Goal: Complete application form: Complete application form

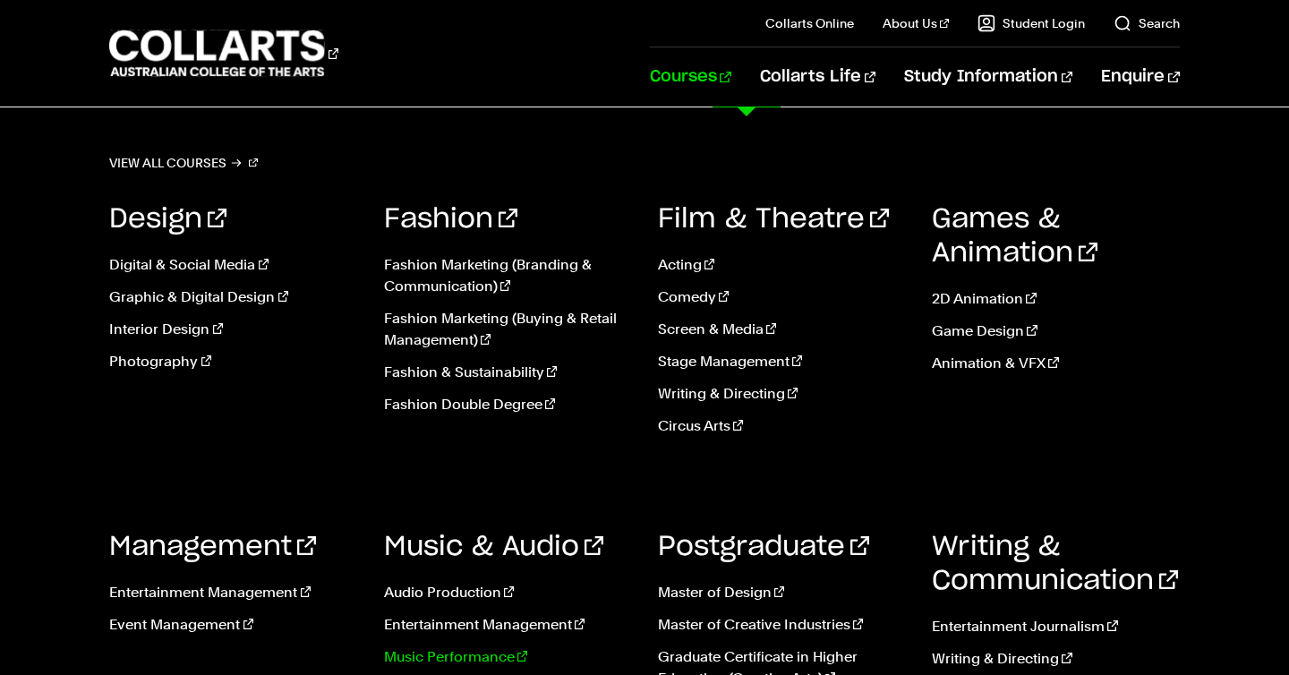
click at [440, 652] on link "Music Performance" at bounding box center [507, 656] width 247 height 21
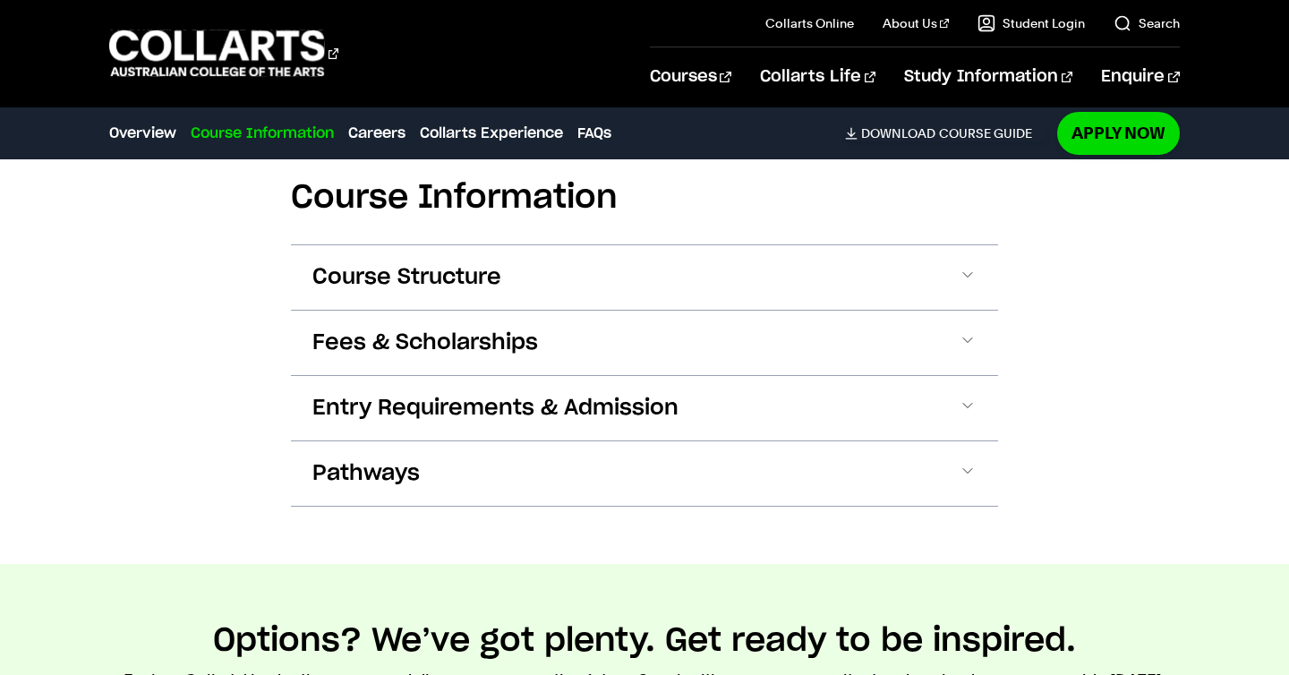
scroll to position [1687, 0]
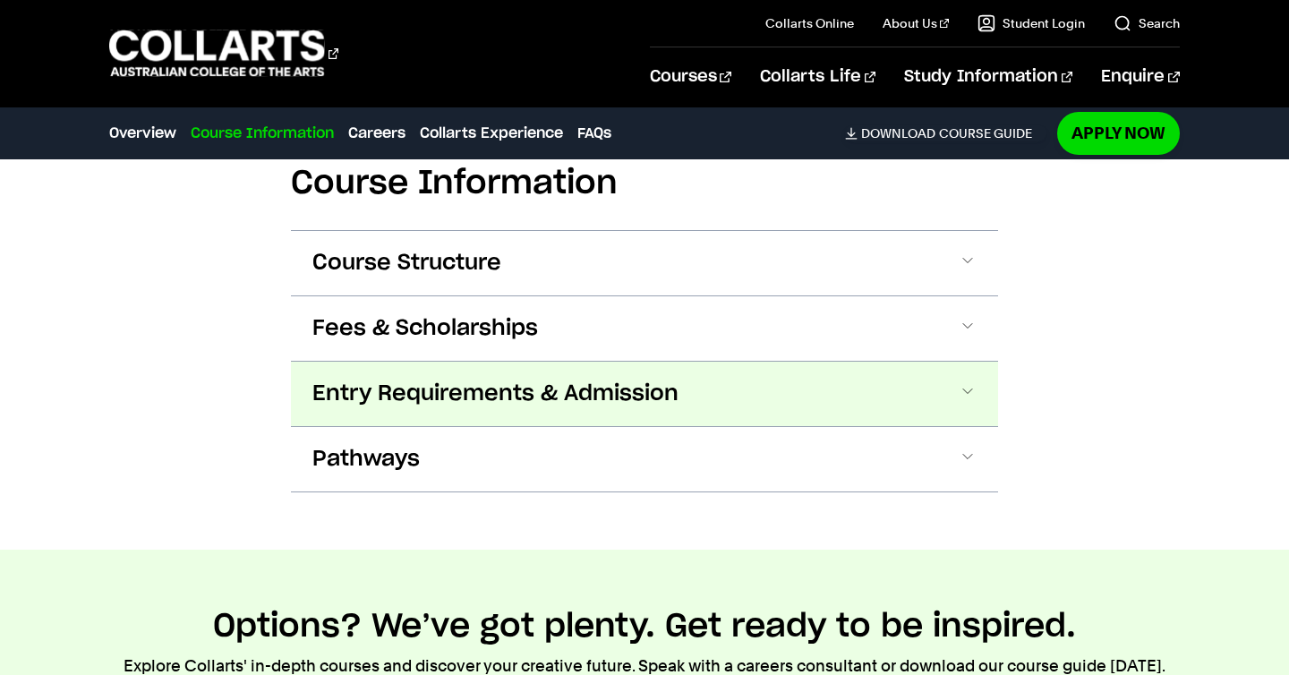
click at [454, 382] on span "Entry Requirements & Admission" at bounding box center [495, 394] width 366 height 29
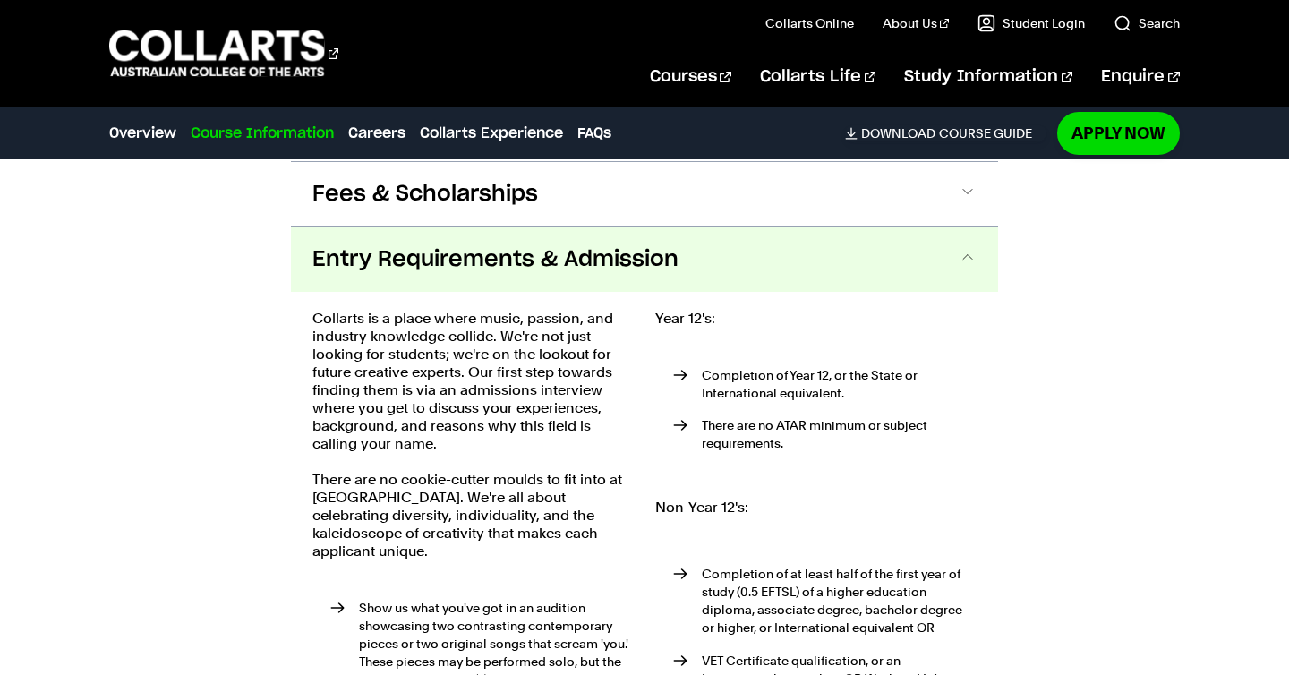
scroll to position [1808, 0]
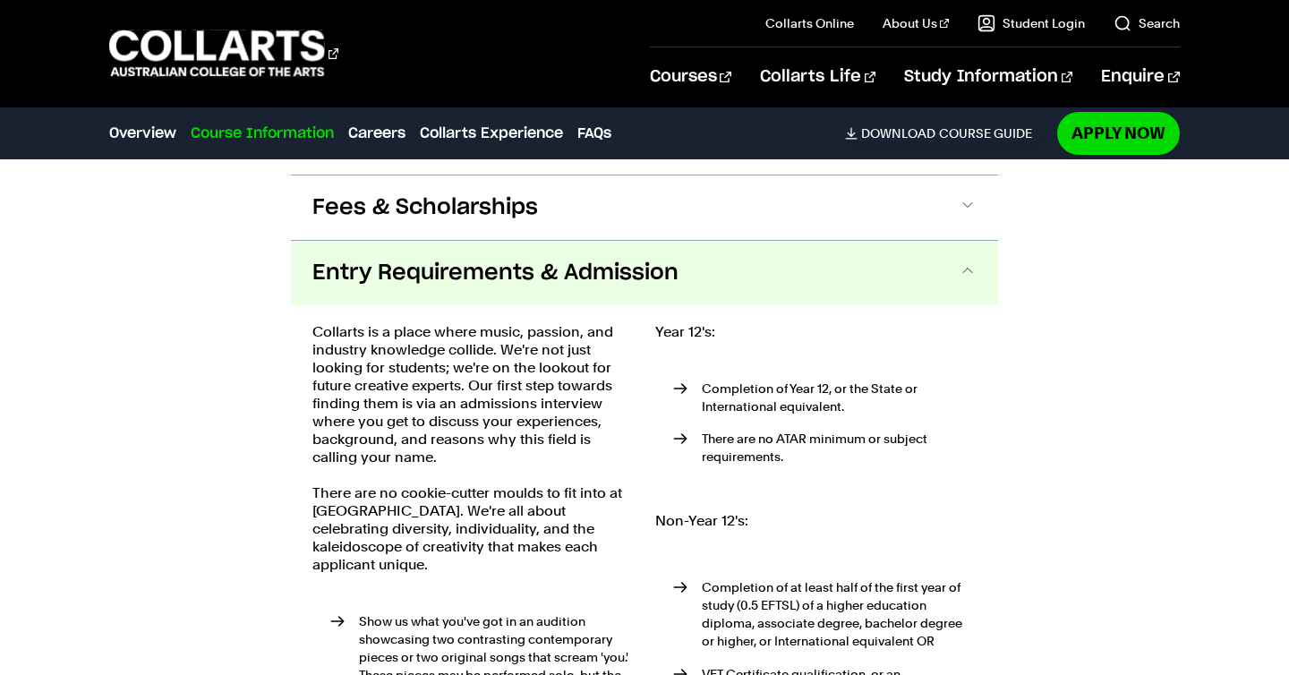
click at [483, 290] on button "Entry Requirements & Admission" at bounding box center [644, 273] width 707 height 64
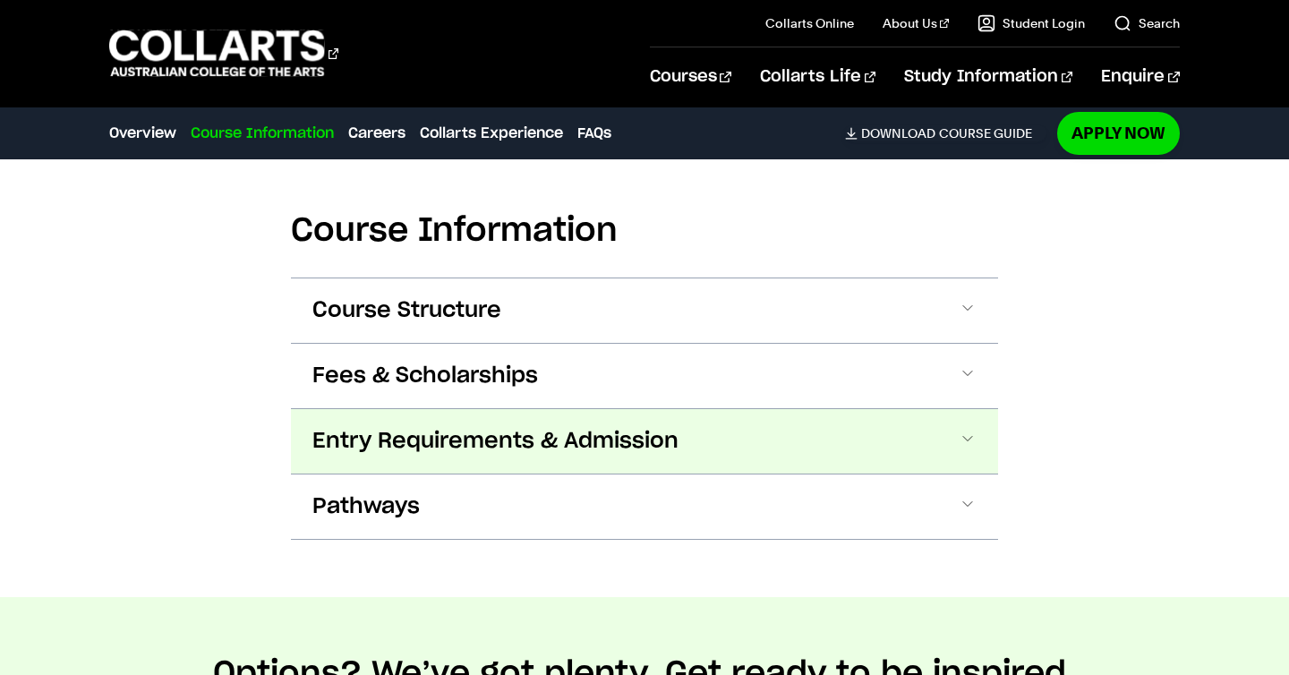
scroll to position [1637, 0]
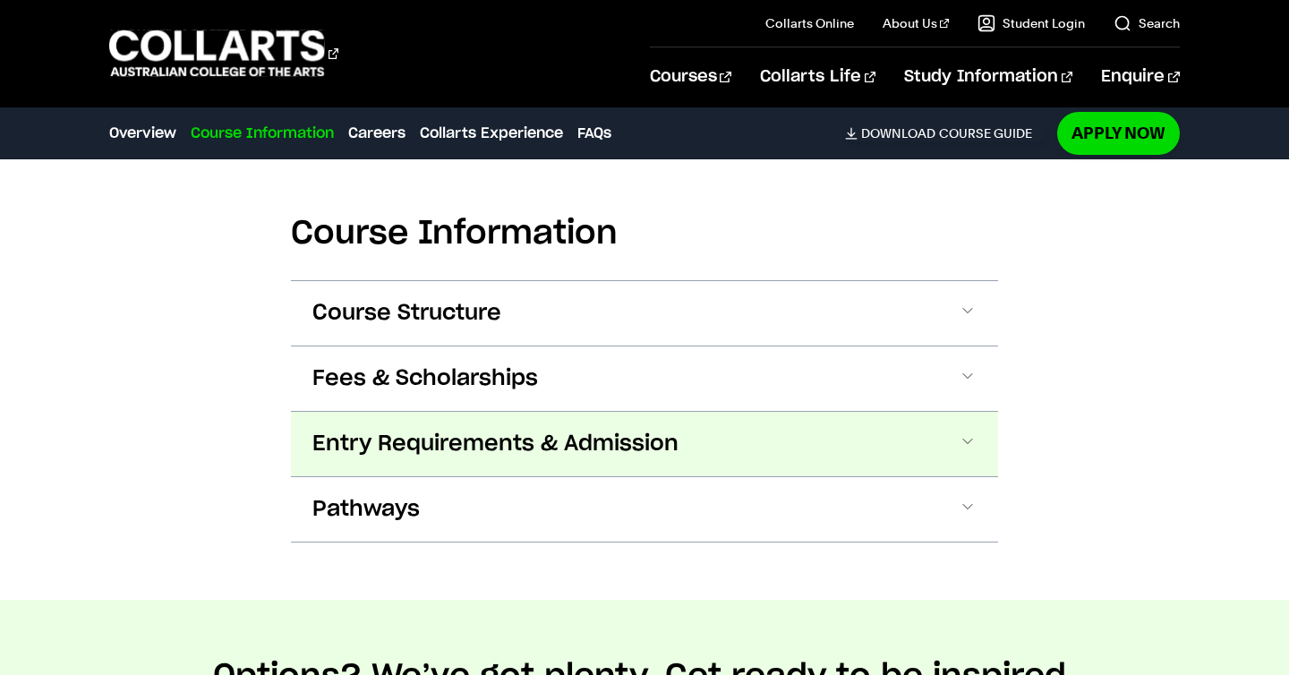
click at [458, 443] on span "Entry Requirements & Admission" at bounding box center [495, 444] width 366 height 29
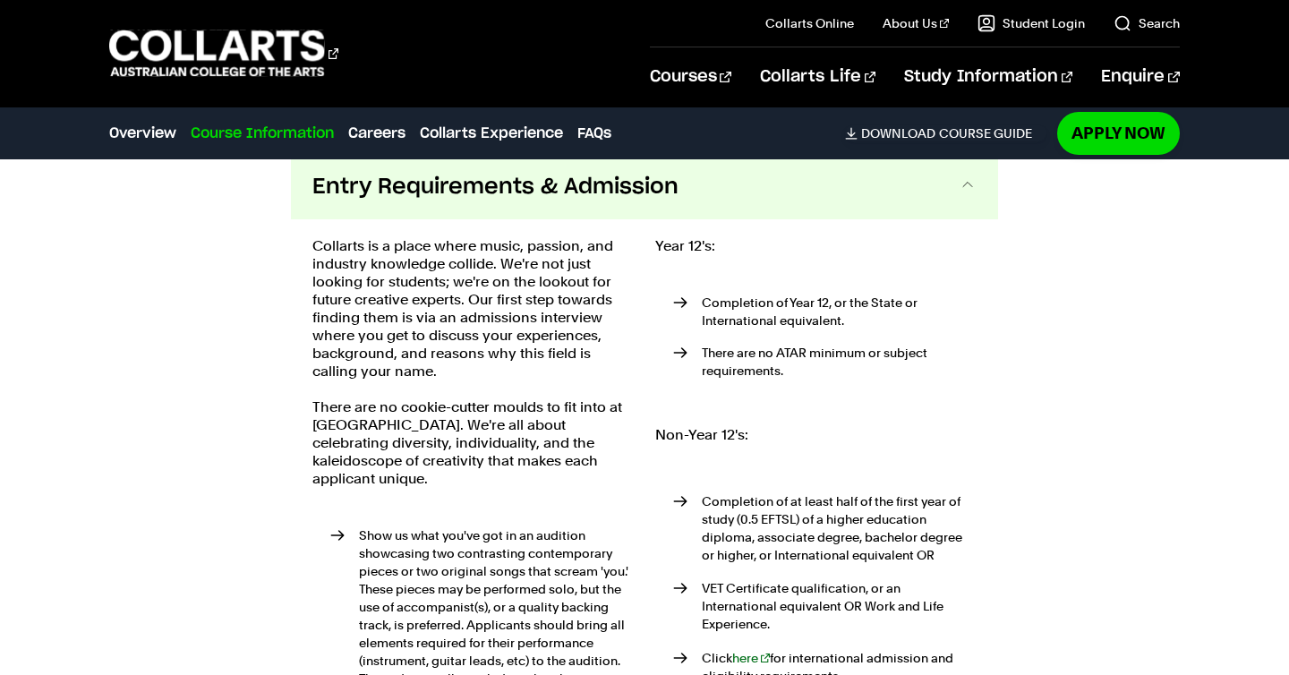
scroll to position [1796, 0]
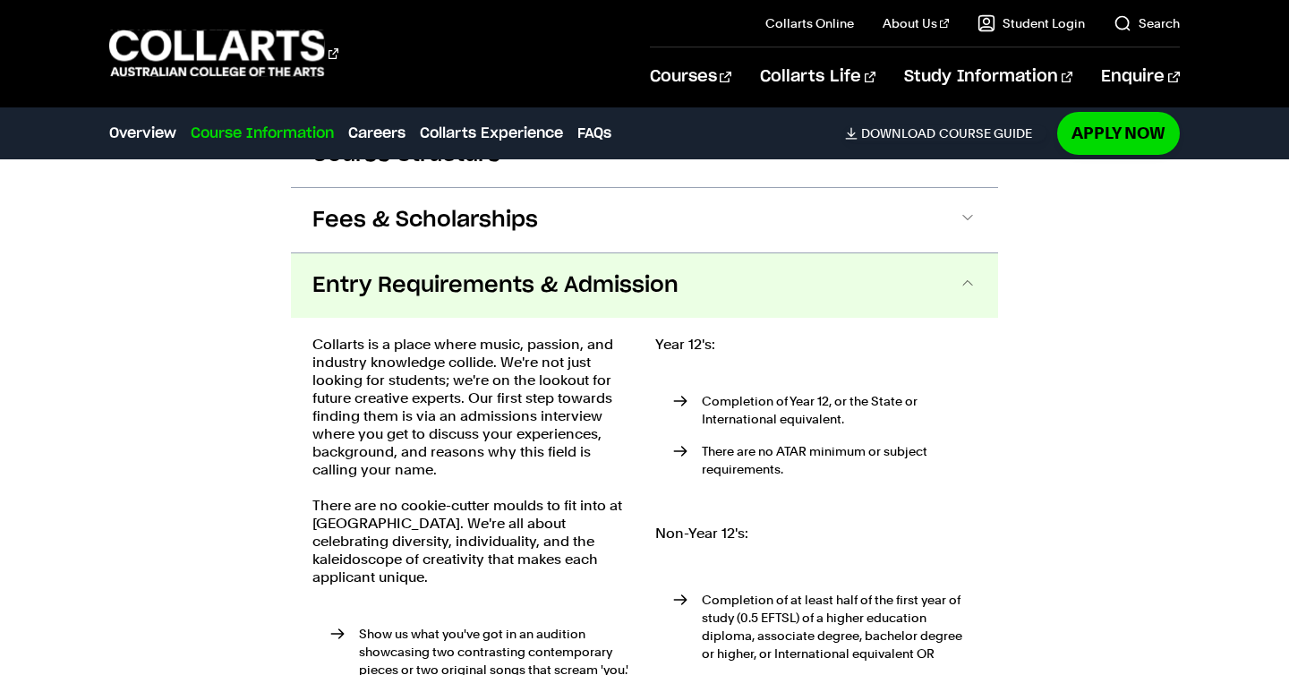
click at [483, 306] on button "Entry Requirements & Admission" at bounding box center [644, 285] width 707 height 64
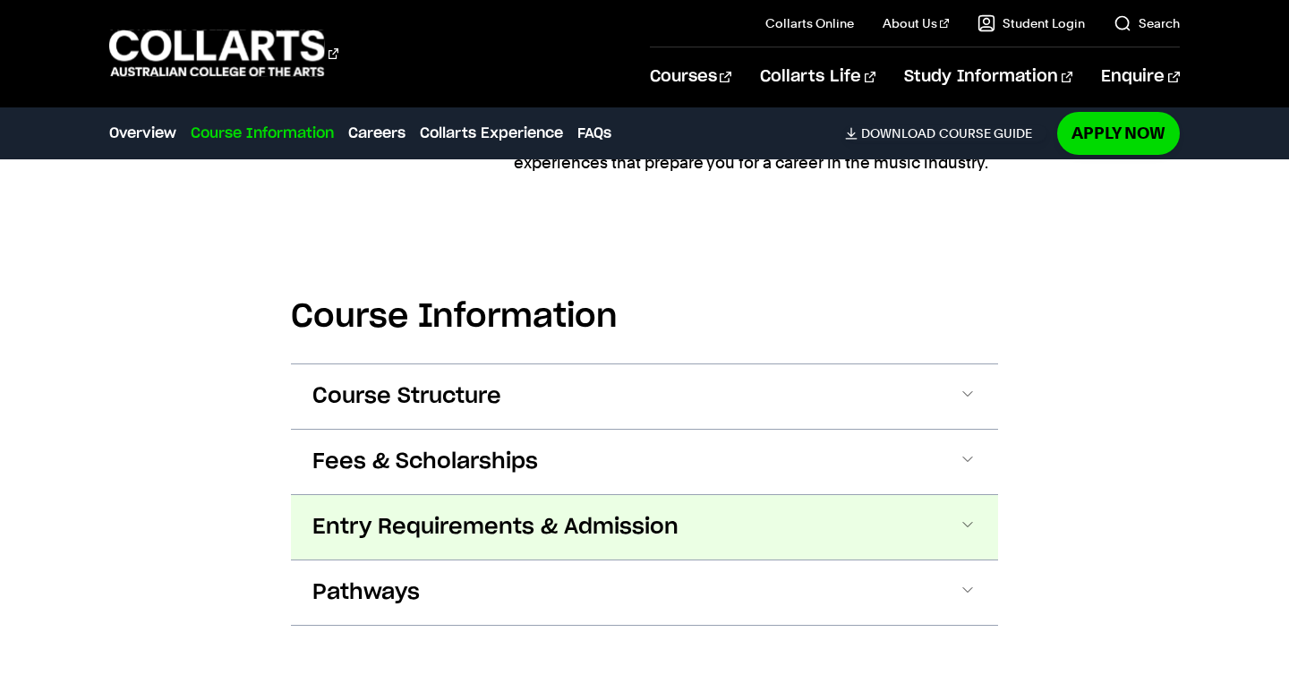
scroll to position [1555, 0]
click at [465, 538] on span "Entry Requirements & Admission" at bounding box center [495, 526] width 366 height 29
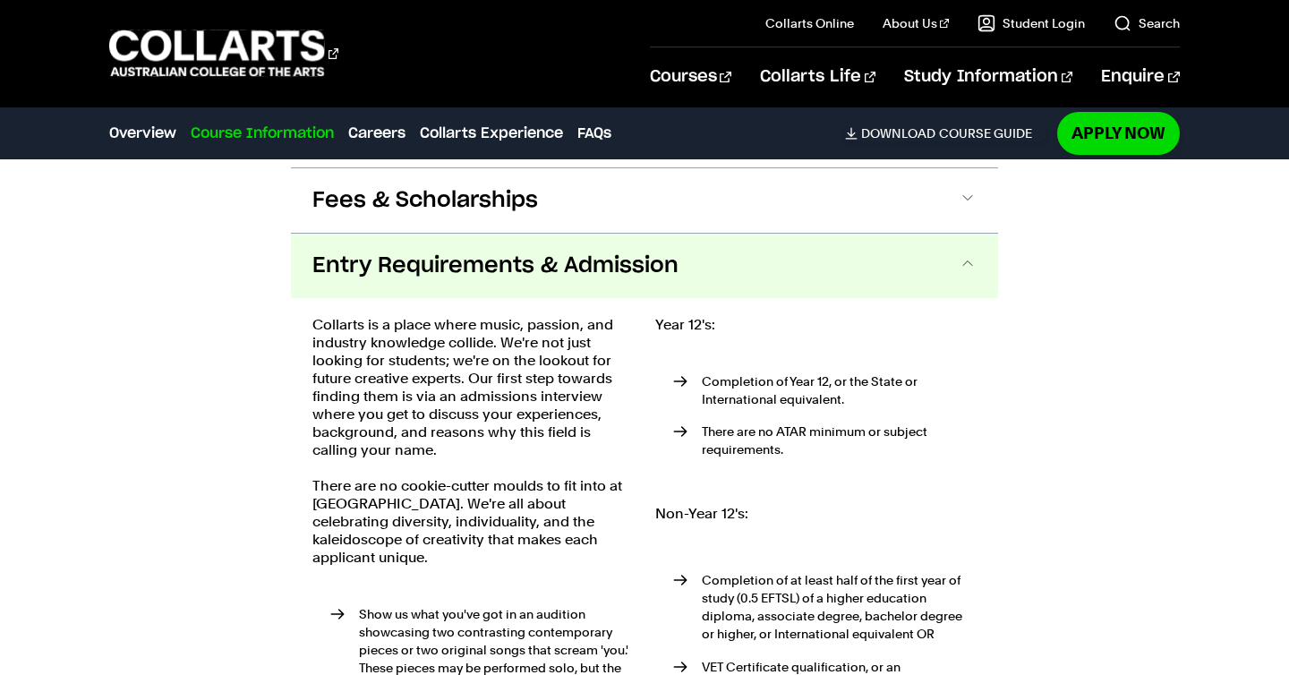
scroll to position [1809, 0]
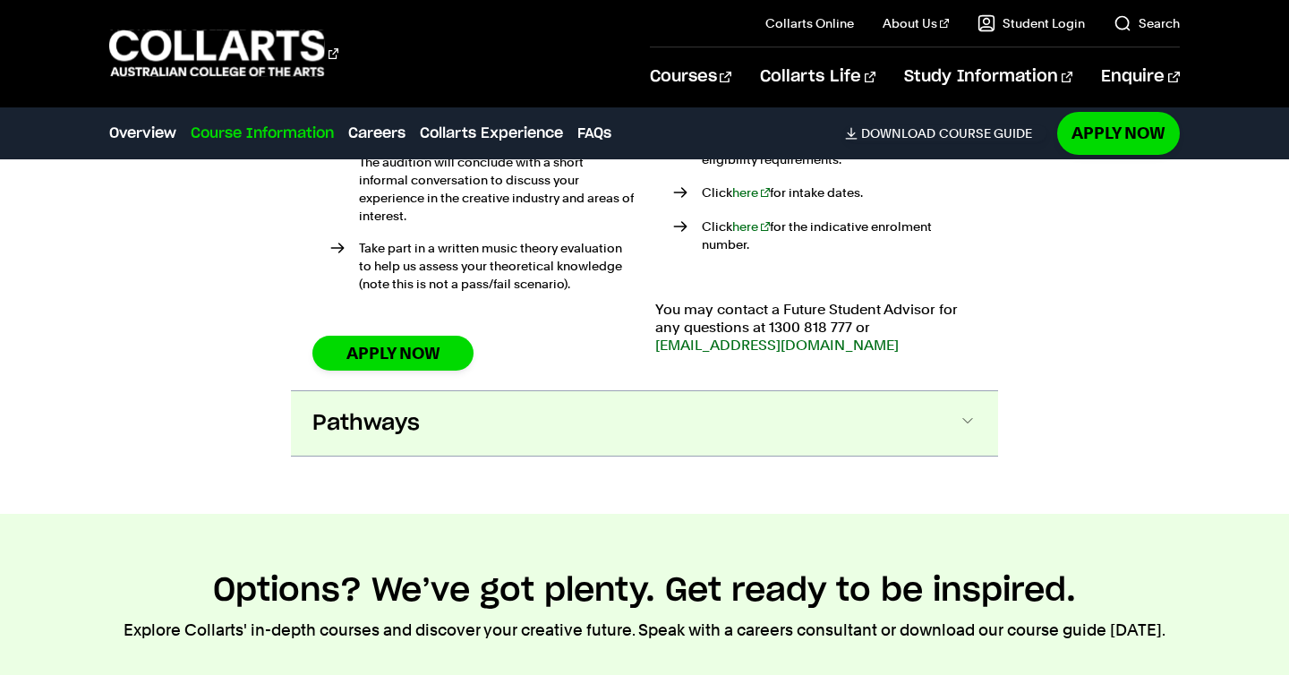
click at [397, 427] on button "Pathways" at bounding box center [644, 423] width 707 height 64
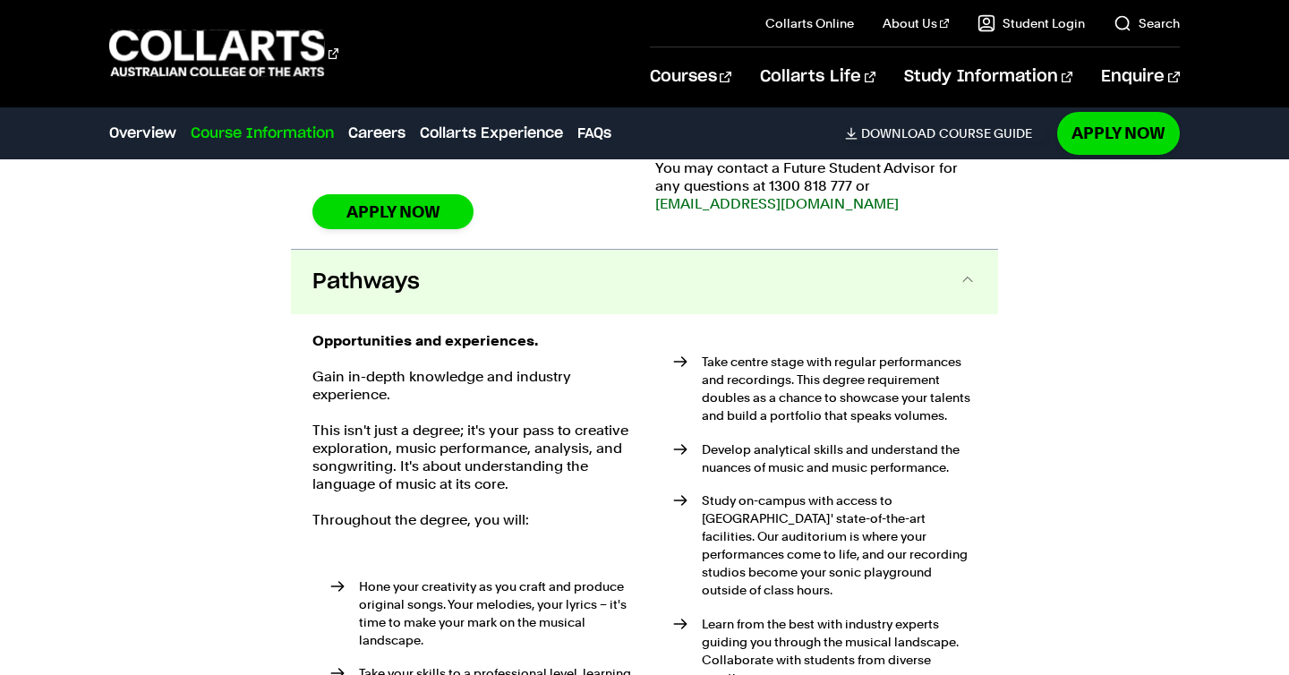
scroll to position [2623, 0]
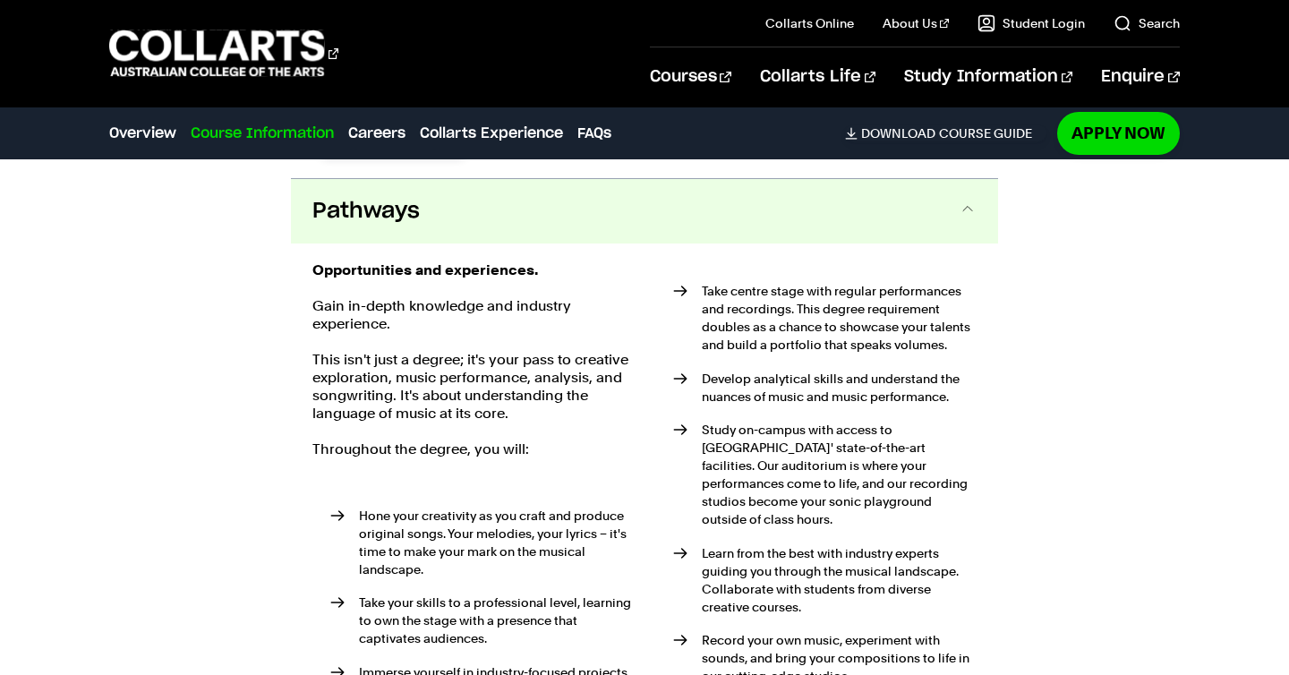
click at [517, 196] on button "Pathways" at bounding box center [644, 211] width 707 height 64
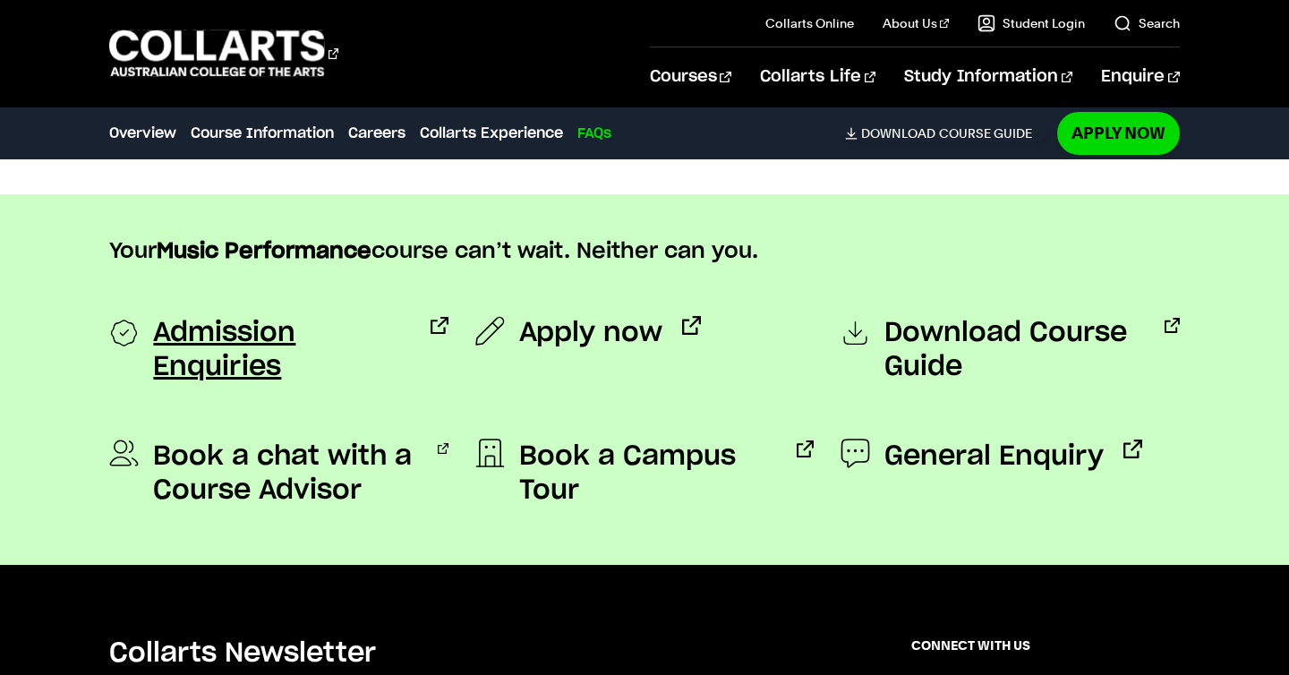
scroll to position [6671, 0]
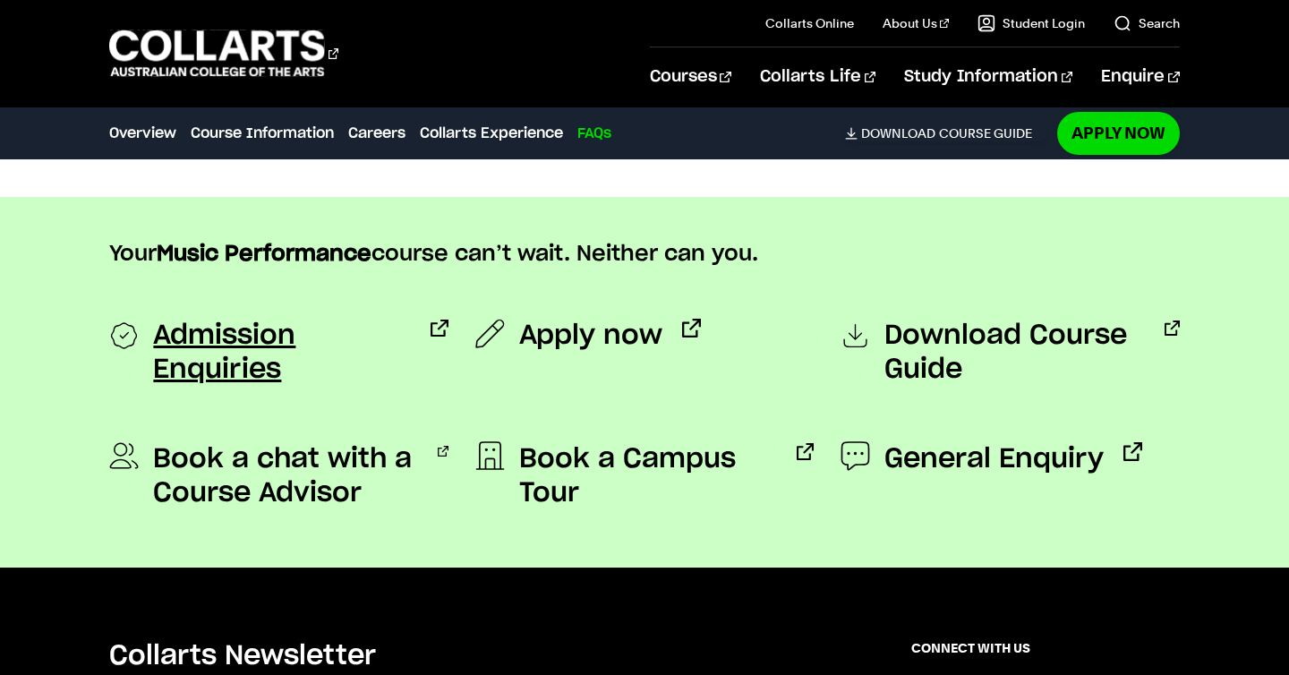
click at [278, 323] on span "Admission Enquiries" at bounding box center [282, 353] width 258 height 68
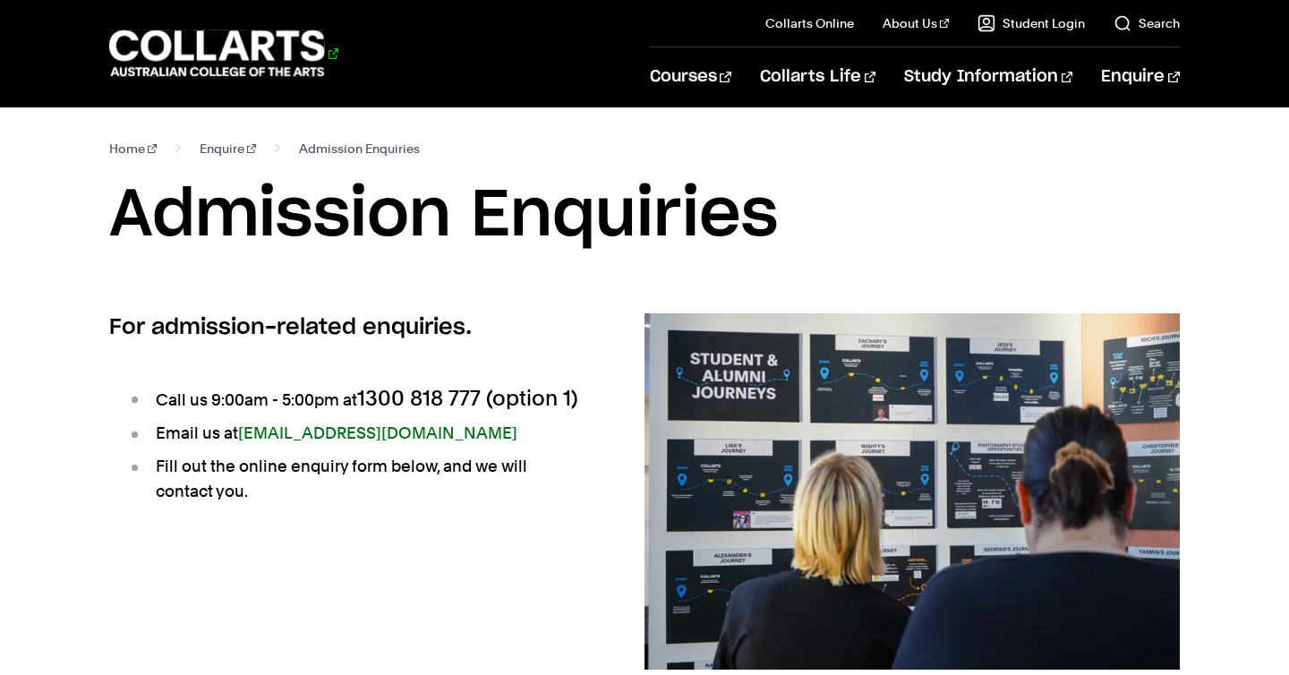
click at [286, 64] on 1 "Go to homepage" at bounding box center [217, 53] width 216 height 47
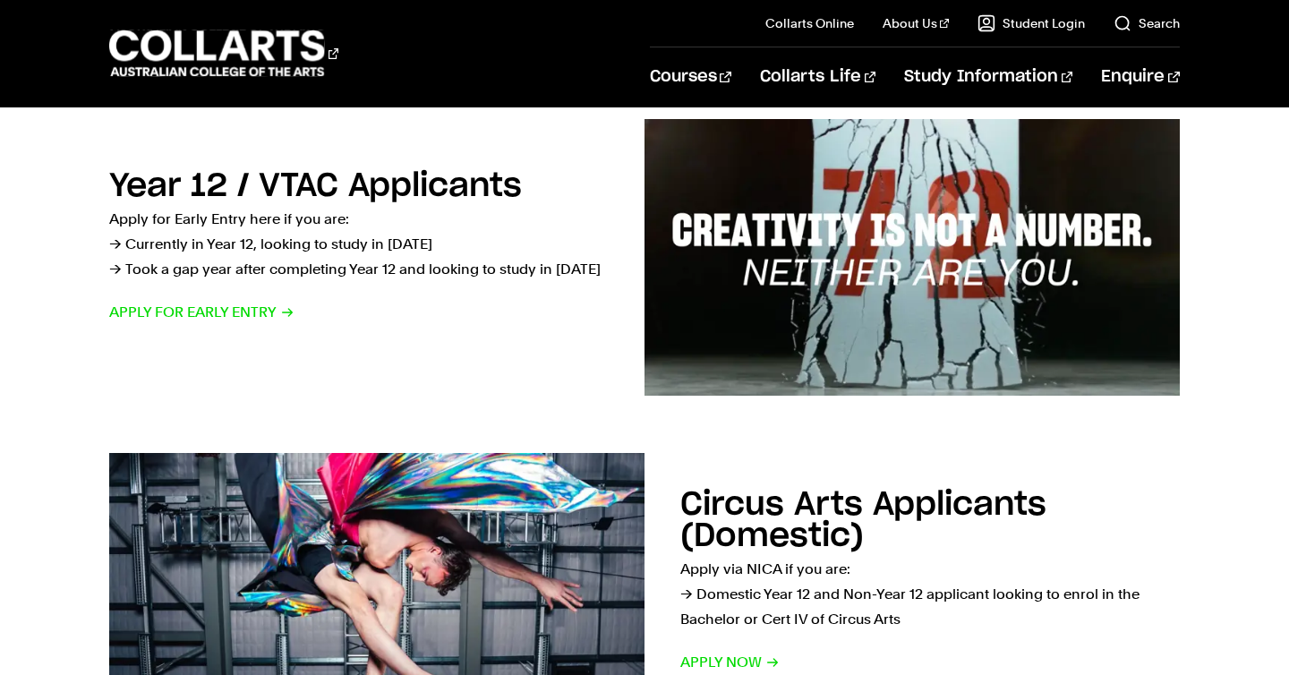
scroll to position [631, 0]
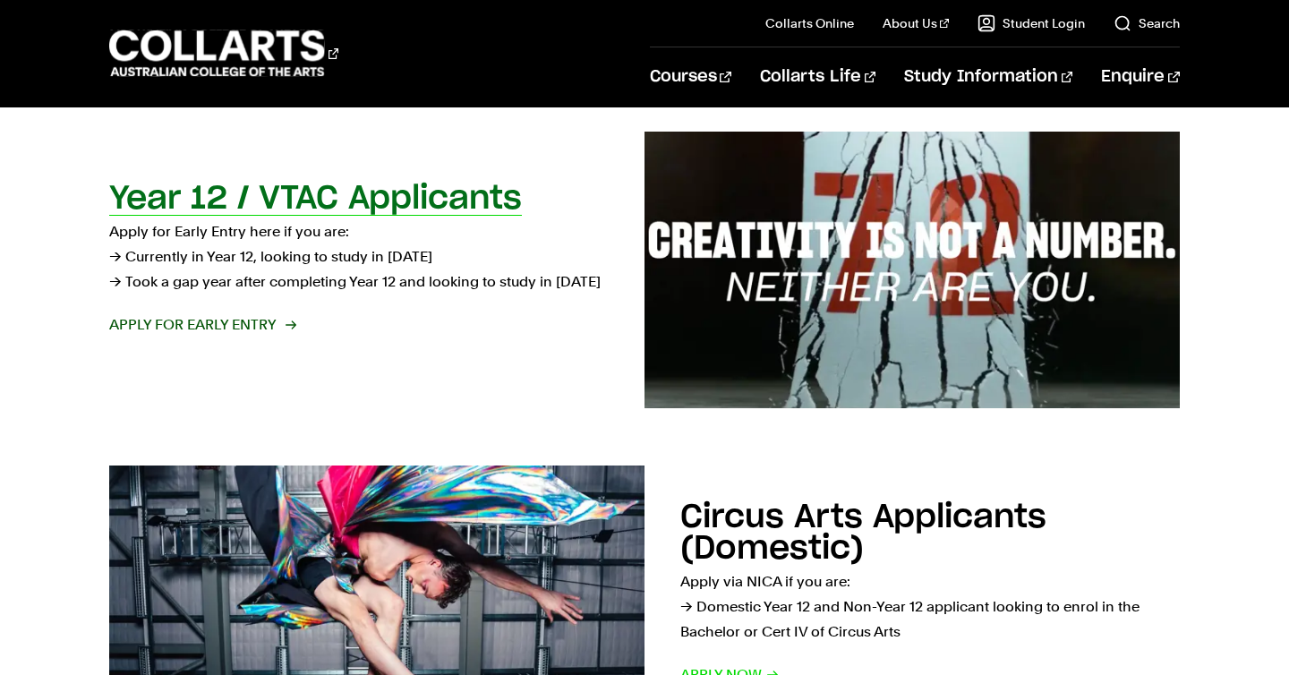
click at [251, 313] on span "Apply for Early Entry" at bounding box center [201, 324] width 185 height 25
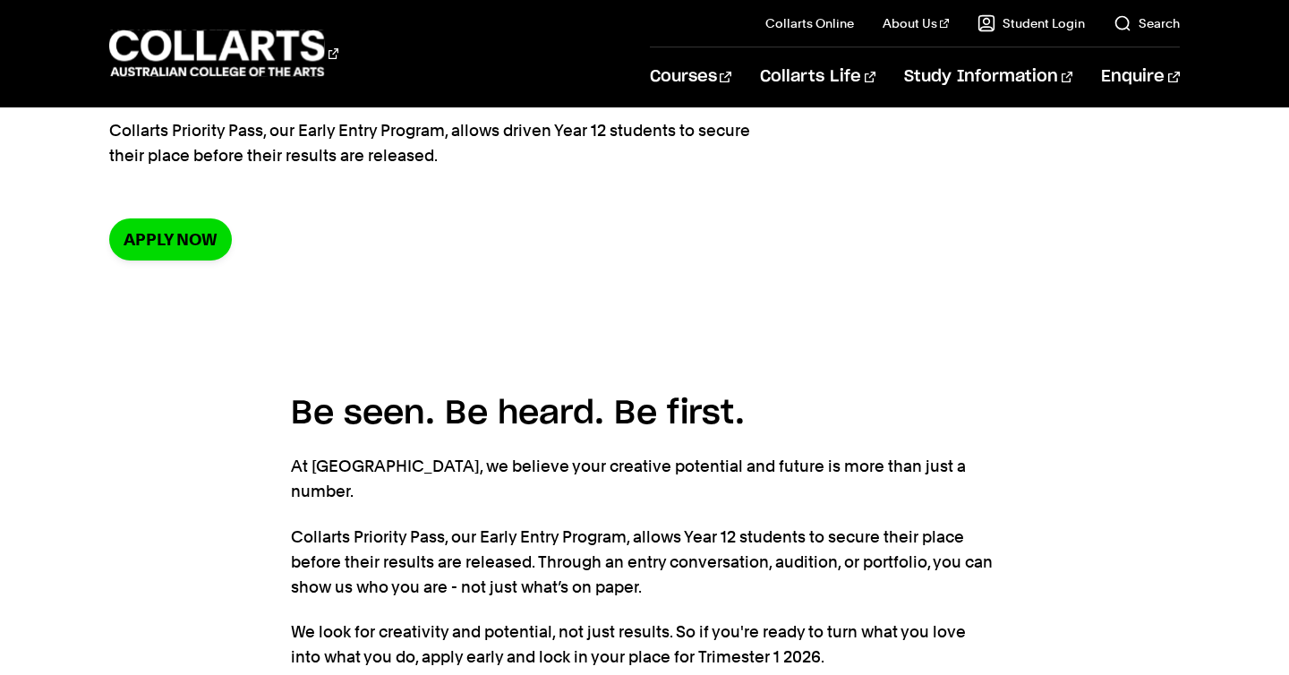
scroll to position [239, 0]
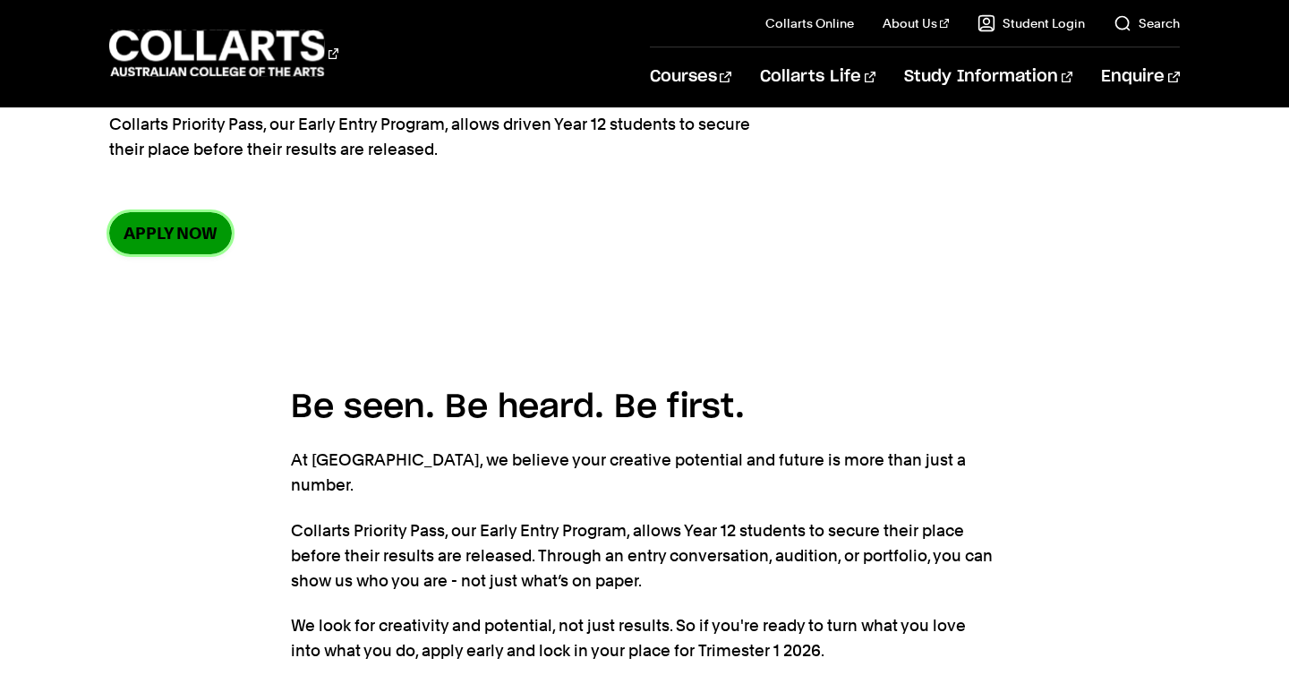
click at [197, 243] on link "Apply now" at bounding box center [170, 233] width 123 height 42
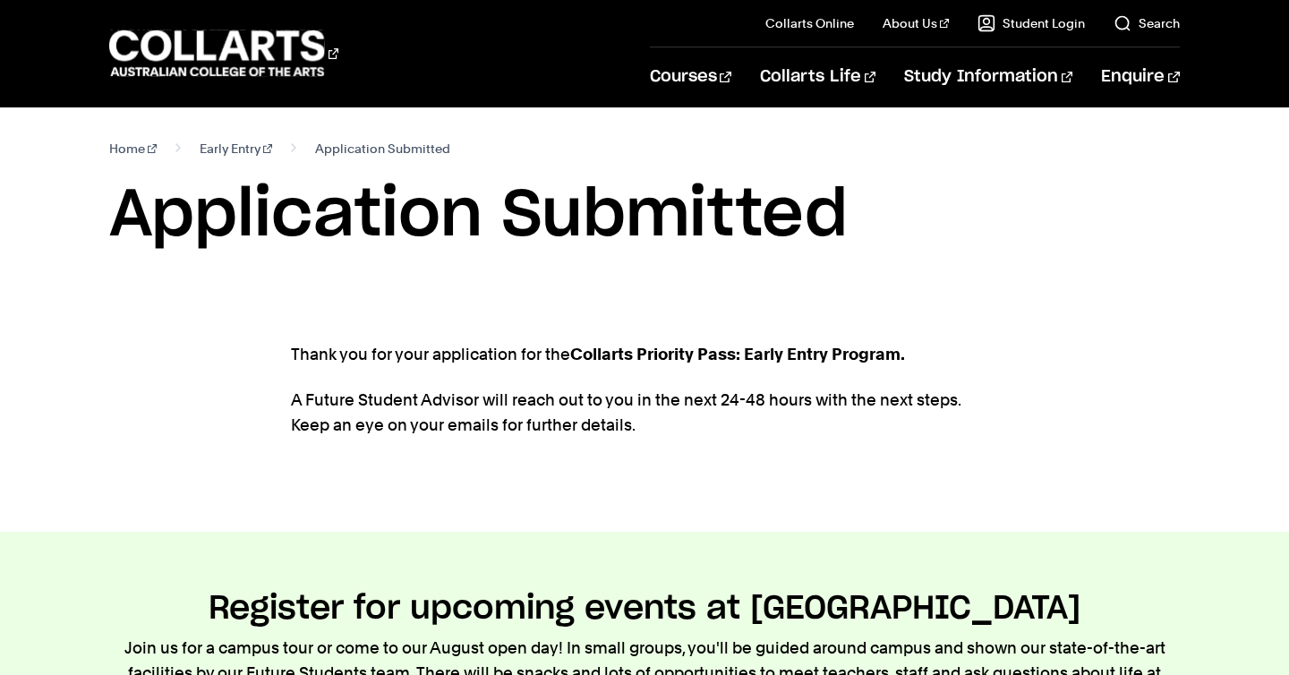
drag, startPoint x: 108, startPoint y: 245, endPoint x: 915, endPoint y: 240, distance: 806.6
click at [910, 240] on div "Home Early Entry Application Submitted Application Submitted" at bounding box center [644, 210] width 1289 height 206
click at [915, 240] on h1 "Application Submitted" at bounding box center [644, 215] width 1070 height 81
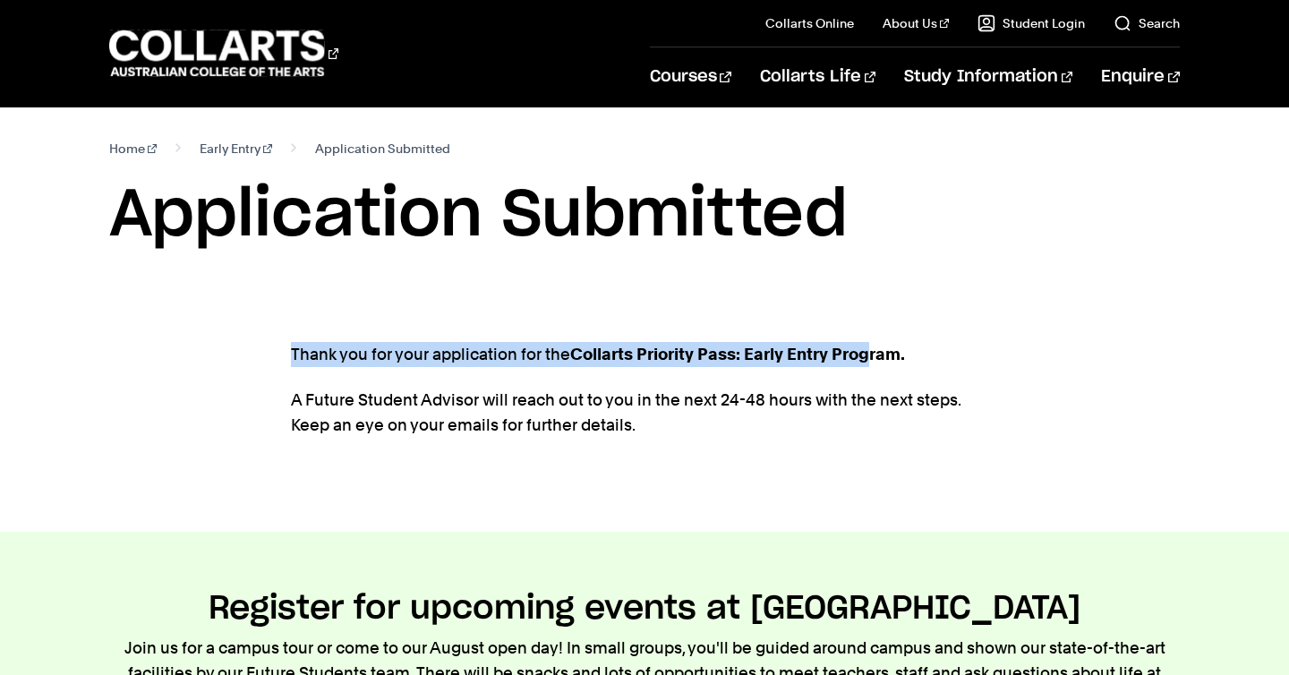
drag, startPoint x: 259, startPoint y: 352, endPoint x: 872, endPoint y: 346, distance: 613.2
click at [872, 346] on div "Thank you for your application for the Collarts Priority Pass: Early Entry Prog…" at bounding box center [644, 422] width 1289 height 218
click at [941, 335] on section "Thank you for your application for the Collarts Priority Pass: Early Entry Prog…" at bounding box center [644, 422] width 707 height 218
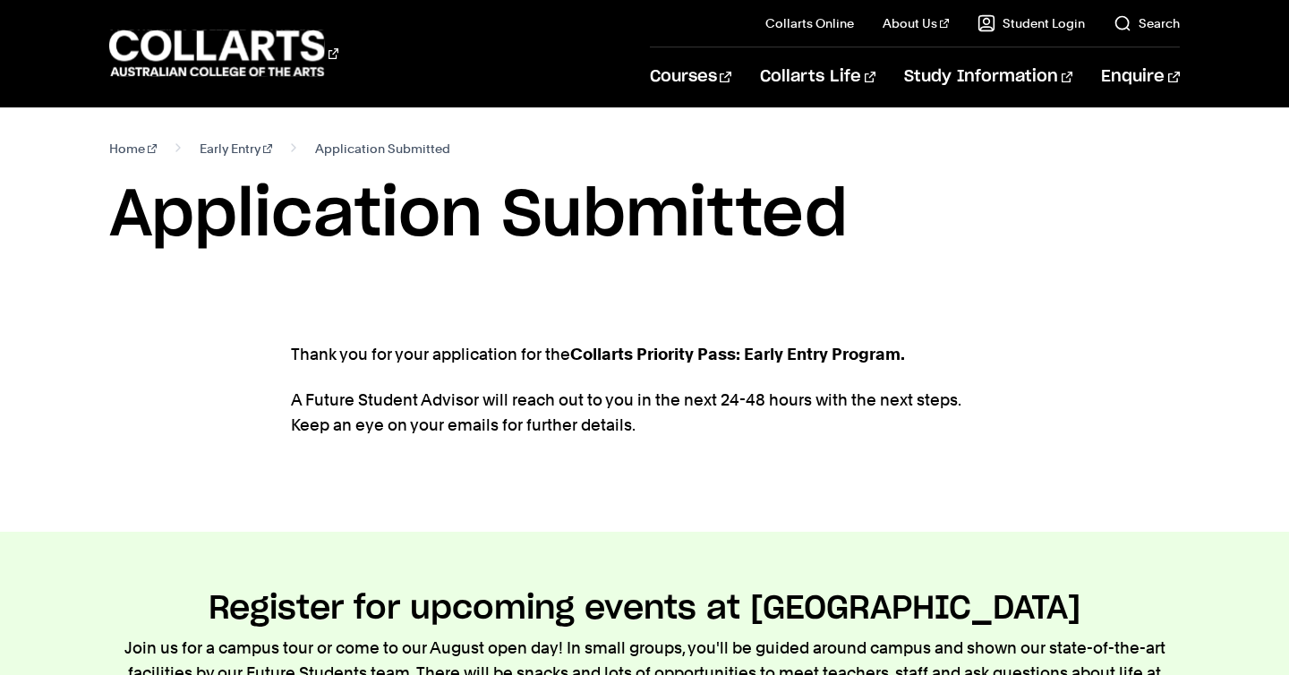
drag, startPoint x: 714, startPoint y: 400, endPoint x: 830, endPoint y: 398, distance: 115.5
click at [830, 398] on p "A Future Student Advisor will reach out to you in the next 24-48 hours with the…" at bounding box center [644, 413] width 707 height 50
drag, startPoint x: 592, startPoint y: 424, endPoint x: 273, endPoint y: 347, distance: 327.9
click at [273, 347] on div "Thank you for your application for the Collarts Priority Pass: Early Entry Prog…" at bounding box center [644, 422] width 1289 height 218
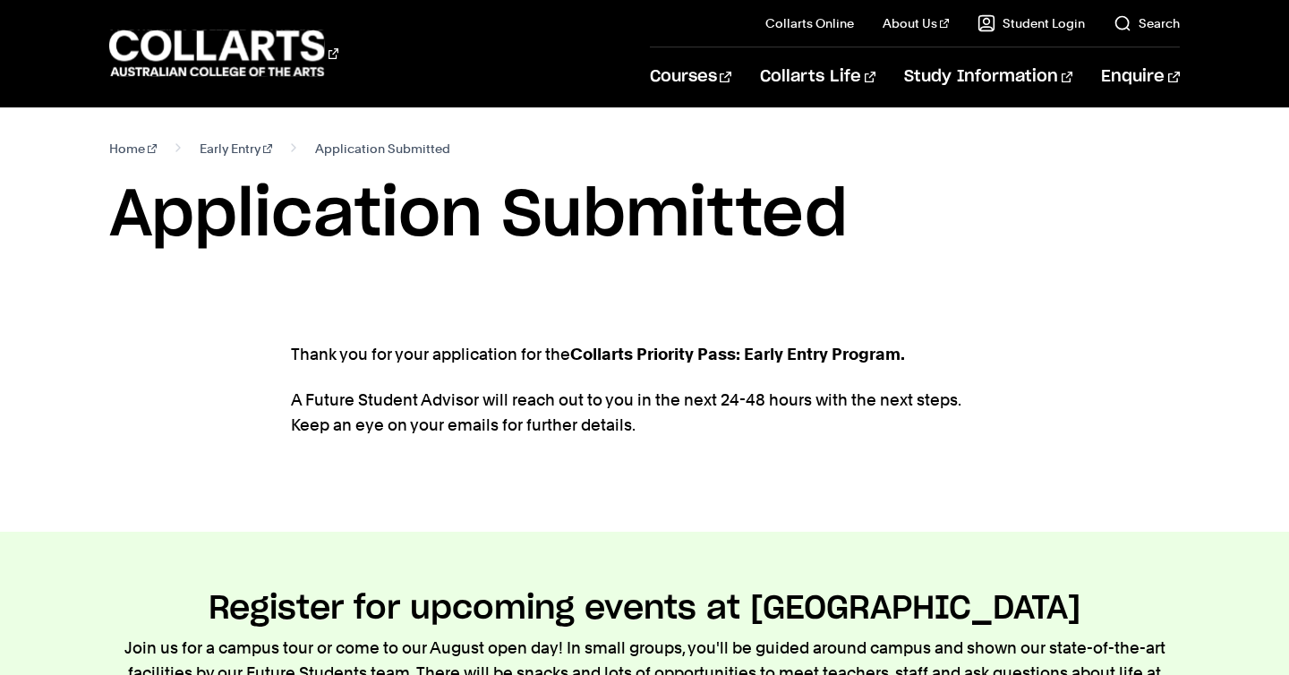
drag, startPoint x: 277, startPoint y: 347, endPoint x: 606, endPoint y: 433, distance: 340.5
click at [606, 433] on div "Thank you for your application for the Collarts Priority Pass: Early Entry Prog…" at bounding box center [644, 422] width 1289 height 218
click at [606, 433] on p "A Future Student Advisor will reach out to you in the next 24-48 hours with the…" at bounding box center [644, 413] width 707 height 50
drag, startPoint x: 601, startPoint y: 423, endPoint x: 244, endPoint y: 355, distance: 362.7
click at [244, 355] on div "Thank you for your application for the Collarts Priority Pass: Early Entry Prog…" at bounding box center [644, 422] width 1289 height 218
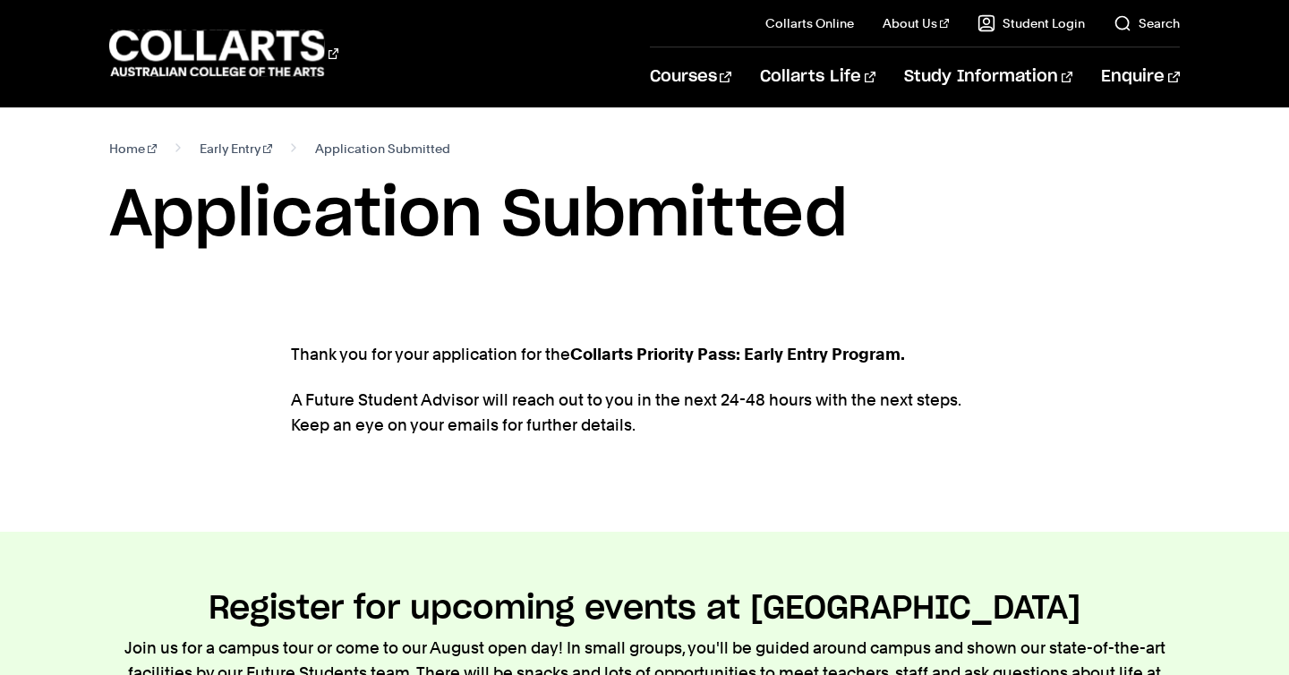
click at [244, 355] on div "Thank you for your application for the Collarts Priority Pass: Early Entry Prog…" at bounding box center [644, 422] width 1289 height 218
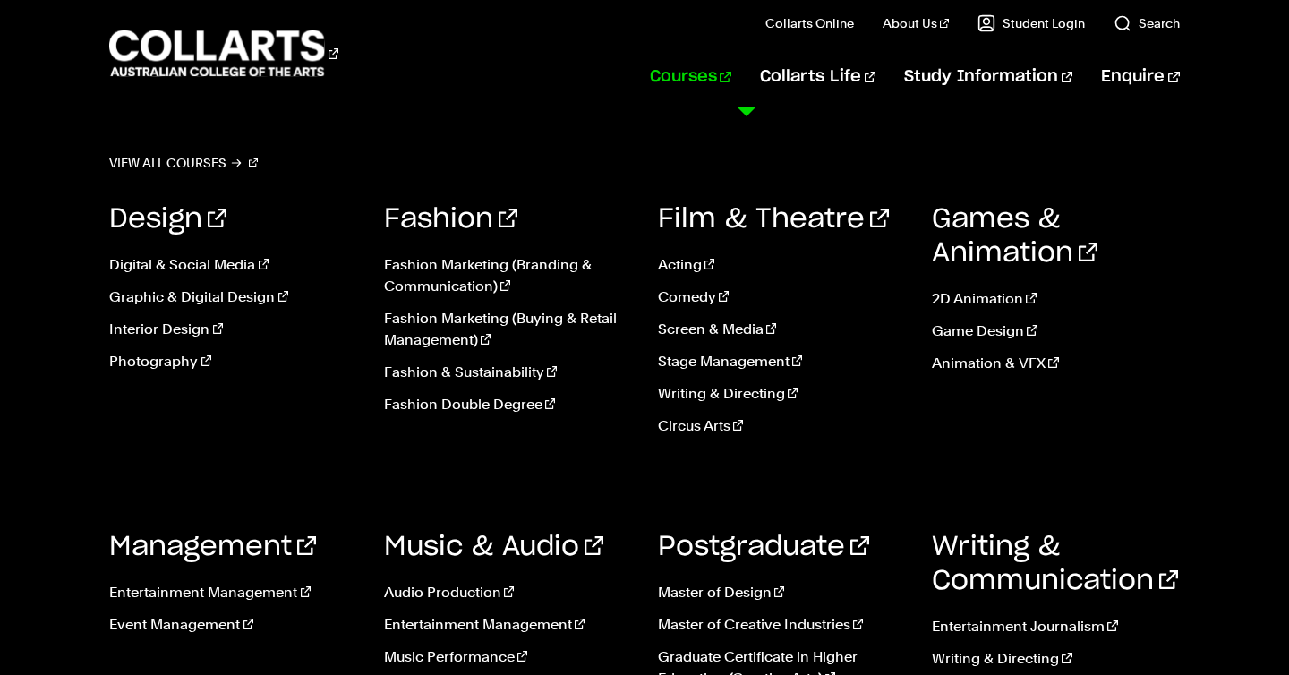
scroll to position [728, 0]
click at [960, 300] on link "2D Animation" at bounding box center [1055, 298] width 247 height 21
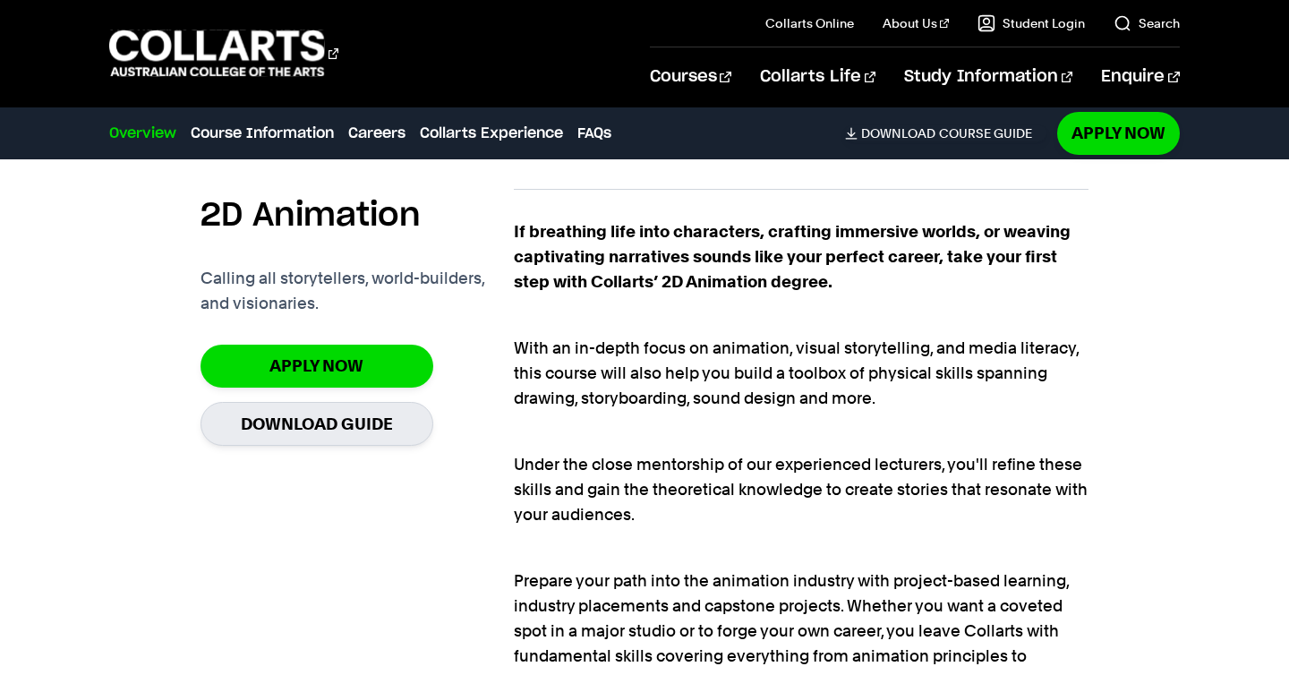
scroll to position [1150, 0]
